Goal: Task Accomplishment & Management: Manage account settings

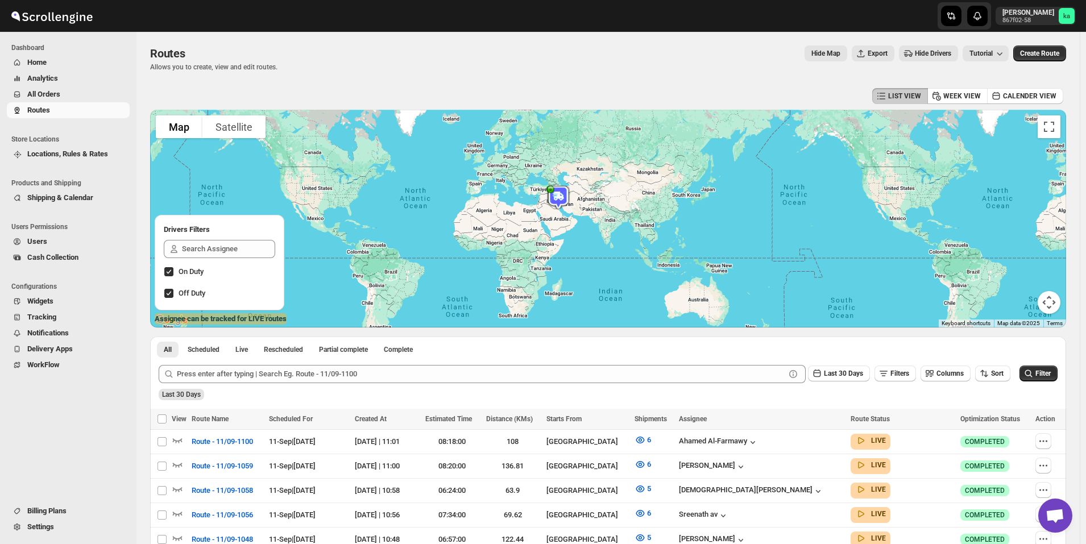
click at [51, 92] on span "All Orders" at bounding box center [43, 94] width 33 height 9
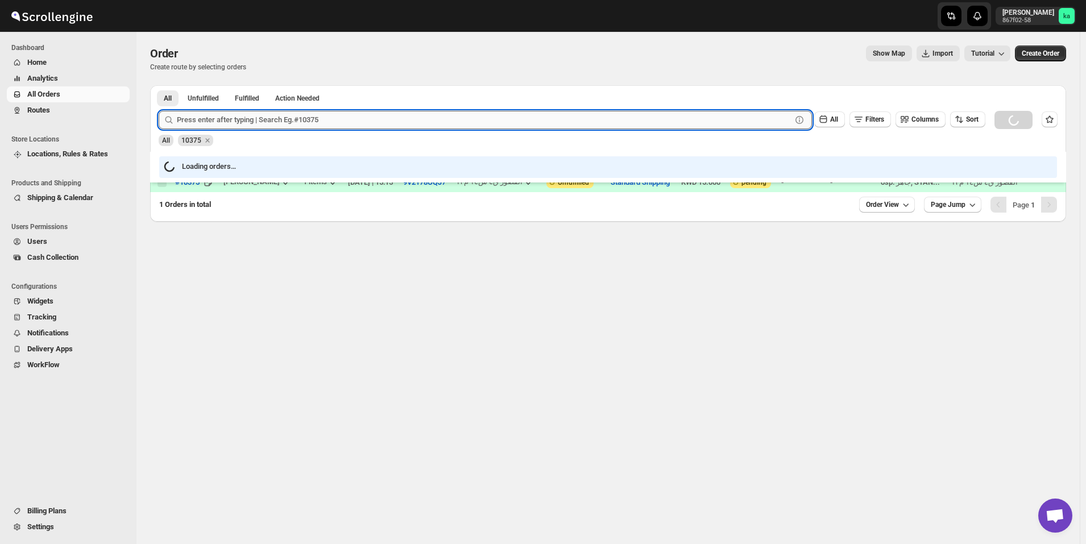
click at [313, 122] on input "text" at bounding box center [484, 120] width 615 height 18
paste input "965 6030 9058"
type input "965 6030 9058"
click at [233, 123] on input "965 6030 9058" at bounding box center [474, 120] width 594 height 18
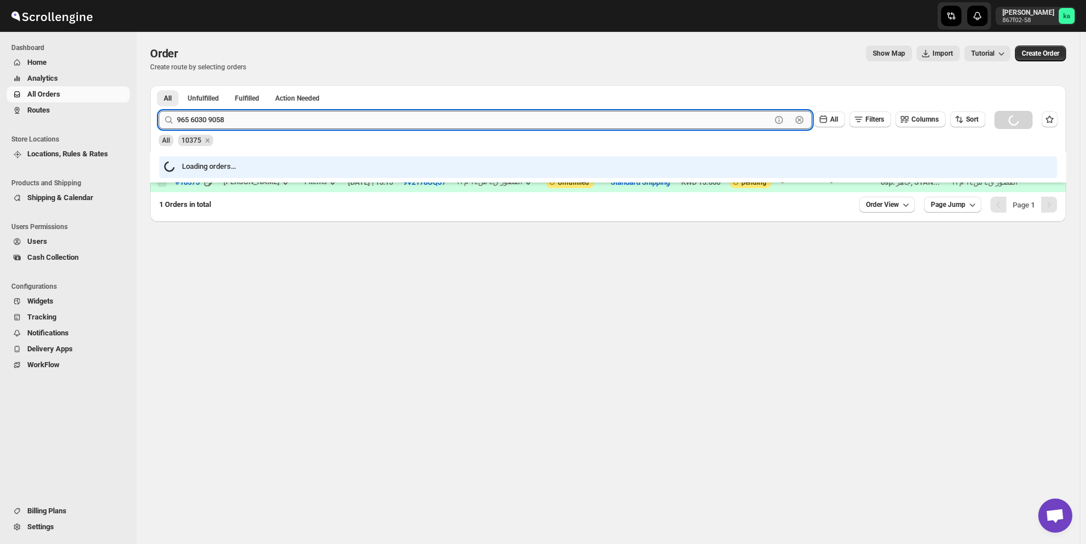
click at [233, 123] on input "965 6030 9058" at bounding box center [474, 120] width 594 height 18
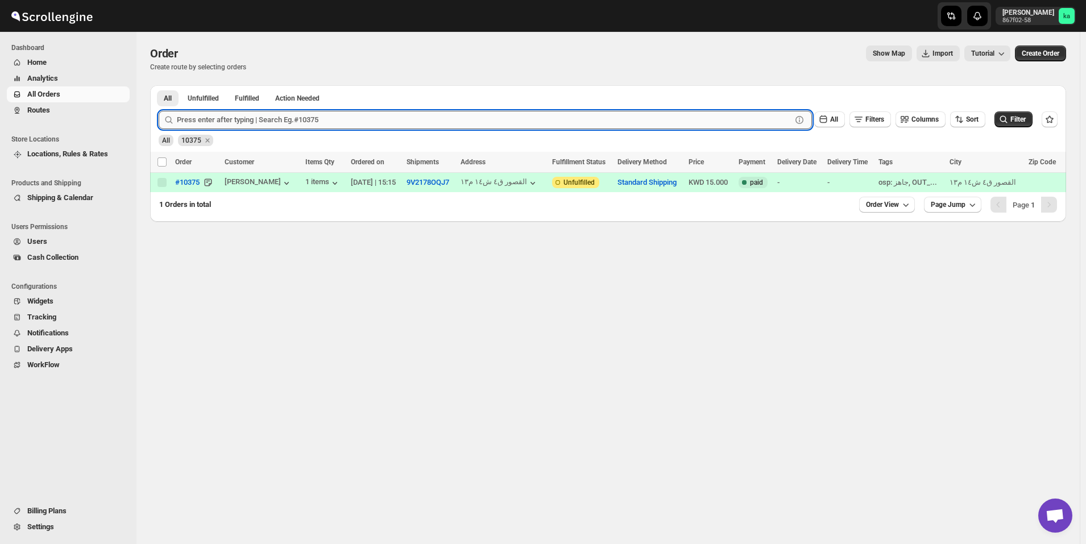
click at [195, 118] on input "text" at bounding box center [484, 120] width 615 height 18
paste input "10600"
type input "10600"
click at [159, 85] on button "Submit" at bounding box center [175, 91] width 32 height 12
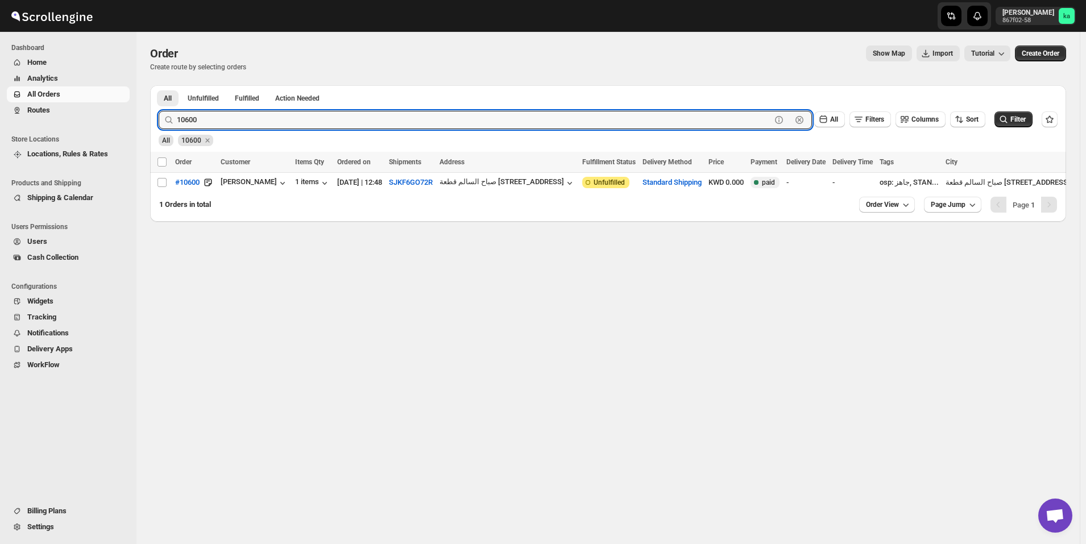
click at [159, 85] on button "Submit" at bounding box center [175, 91] width 32 height 12
click at [163, 184] on input "Select order" at bounding box center [162, 182] width 9 height 9
checkbox input "true"
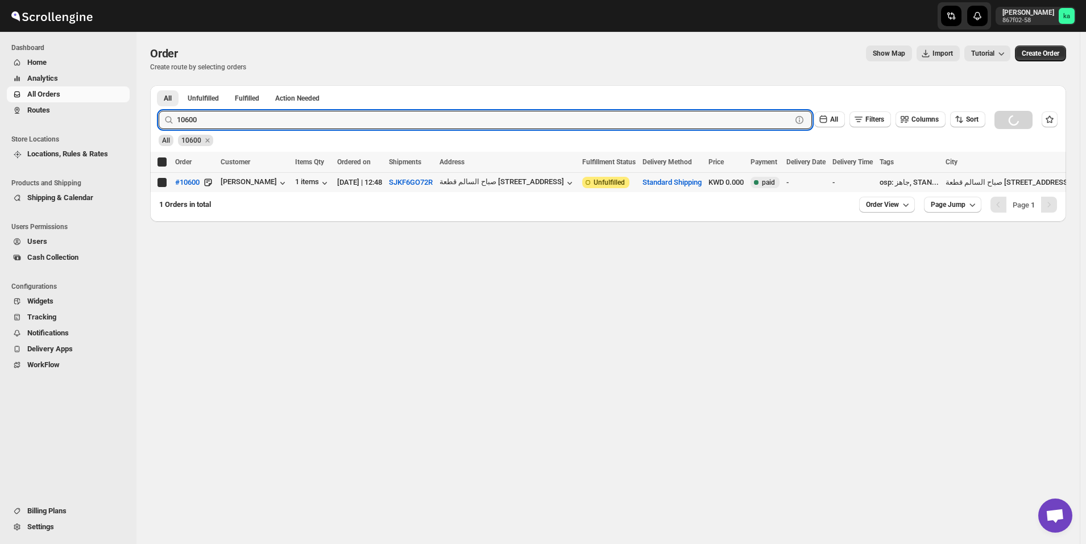
checkbox input "true"
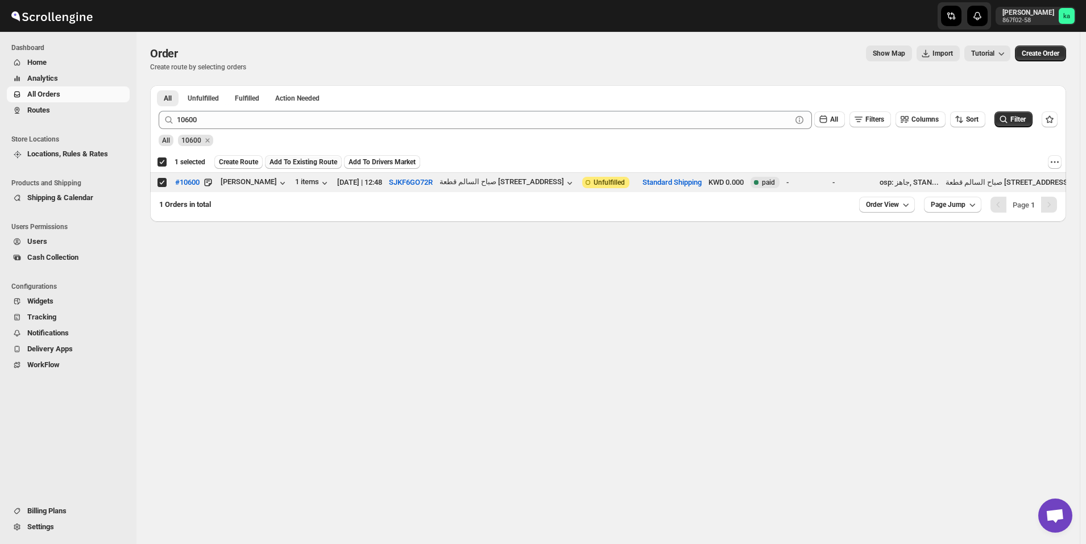
click at [289, 160] on span "Add To Existing Route" at bounding box center [304, 162] width 68 height 9
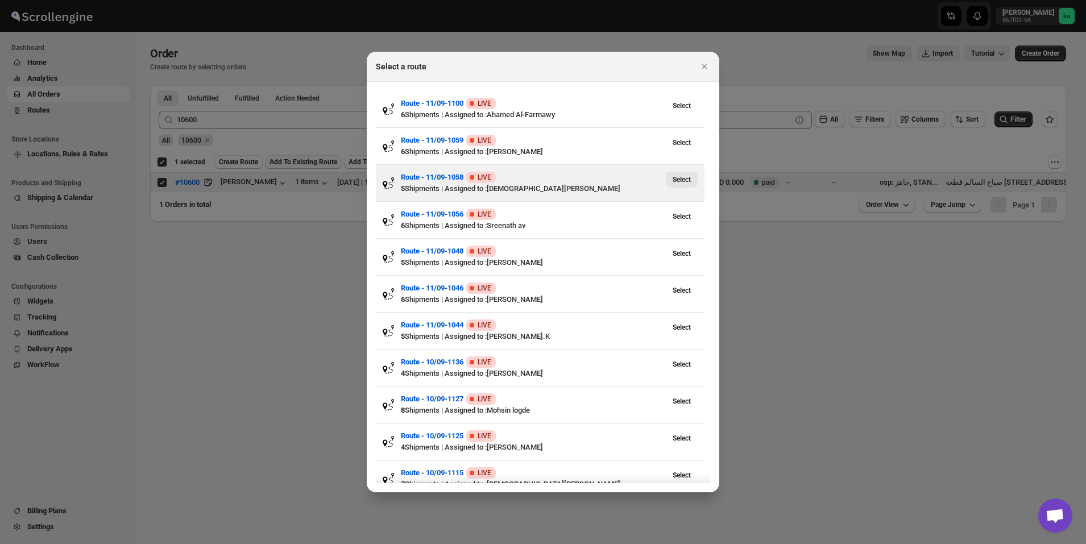
click at [687, 178] on span "Select" at bounding box center [682, 179] width 18 height 9
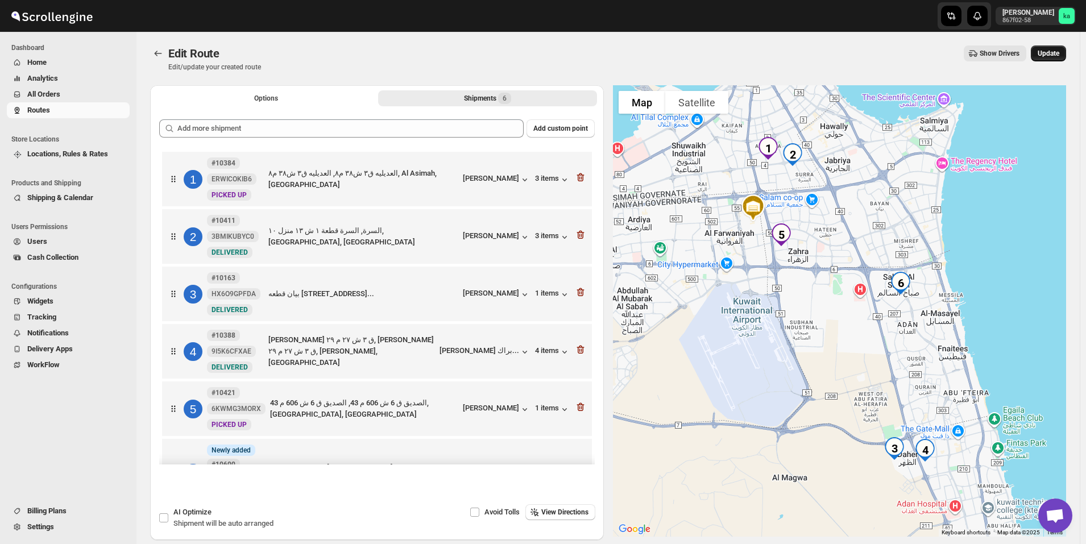
click at [1065, 46] on button "Update" at bounding box center [1048, 54] width 35 height 16
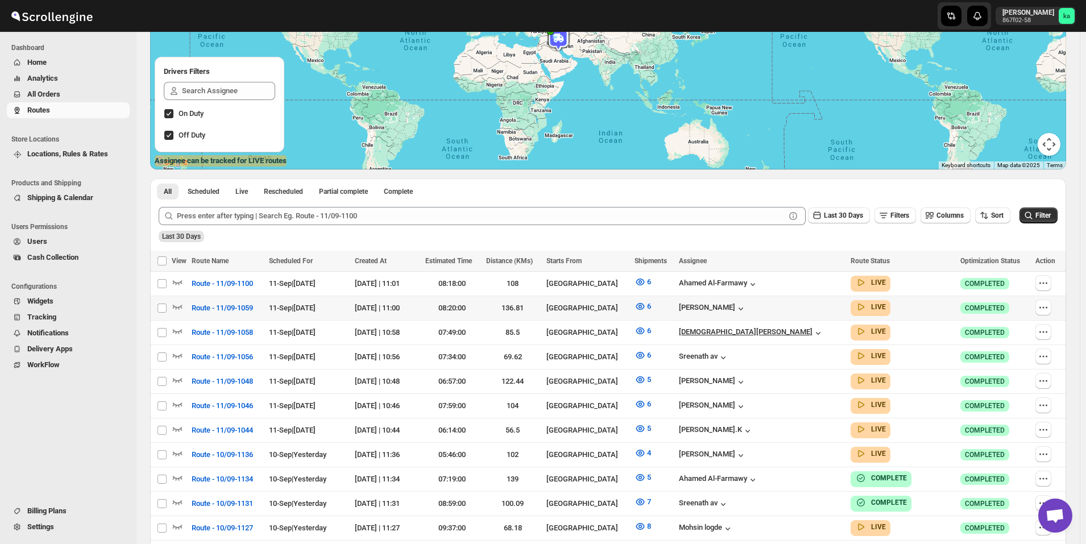
scroll to position [171, 0]
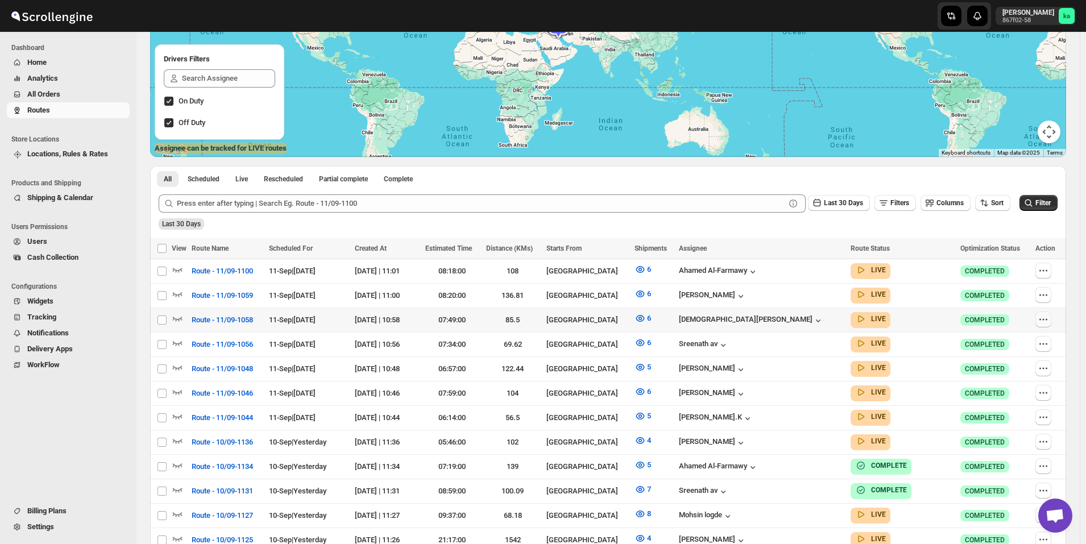
click at [1049, 321] on icon "button" at bounding box center [1043, 319] width 11 height 11
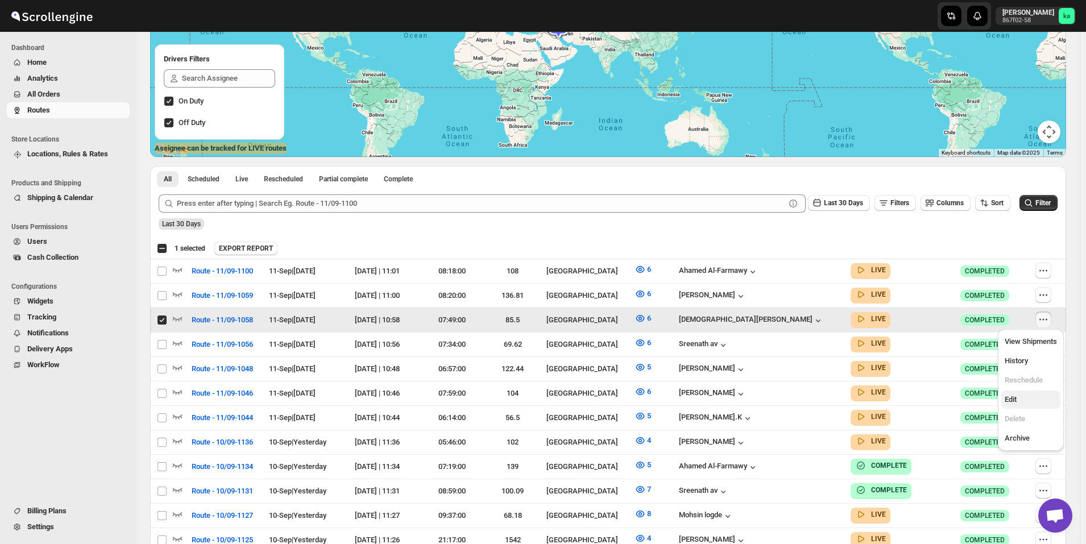
click at [1017, 403] on span "Edit" at bounding box center [1011, 399] width 12 height 9
checkbox input "false"
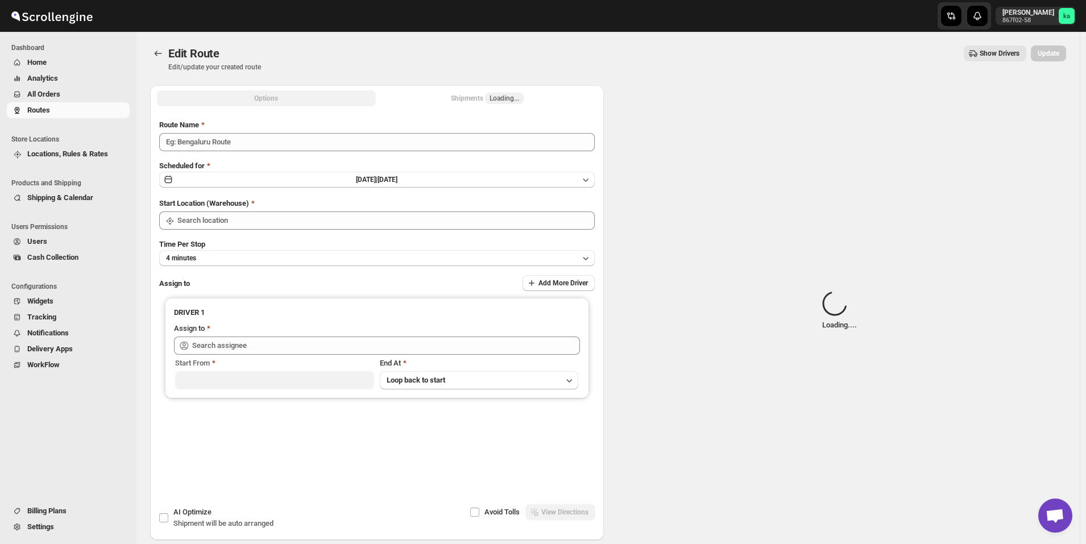
type input "Route - 11/09-1058"
click at [492, 101] on span "Loading..." at bounding box center [504, 98] width 39 height 11
type input "[GEOGRAPHIC_DATA]"
type input "[PERSON_NAME] ([EMAIL_ADDRESS][DOMAIN_NAME])"
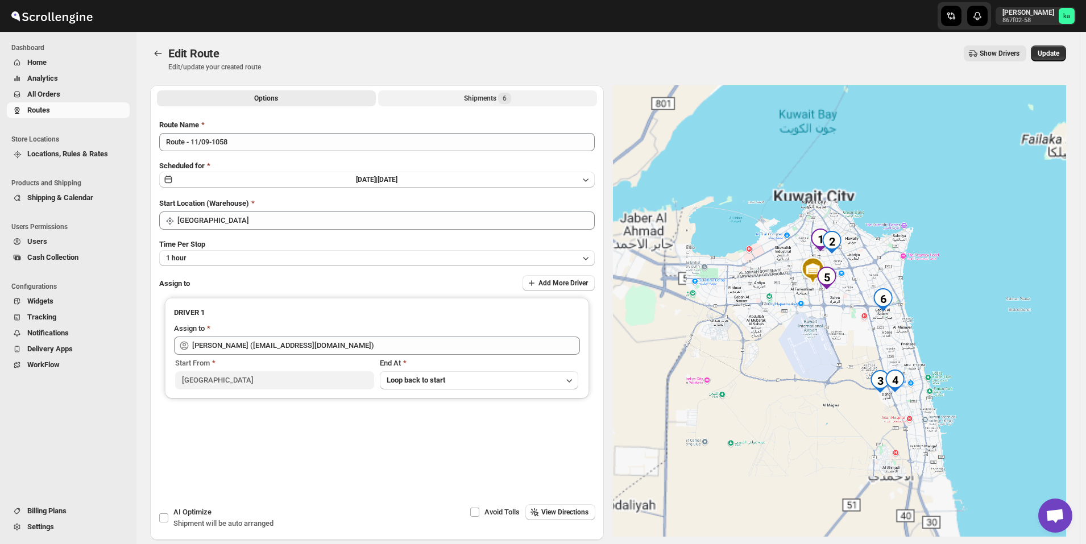
click at [477, 99] on div "Shipments 6" at bounding box center [487, 98] width 47 height 11
